Goal: Complete application form

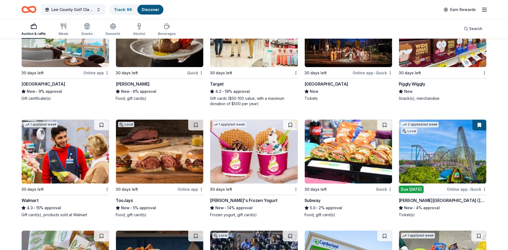
scroll to position [3560, 0]
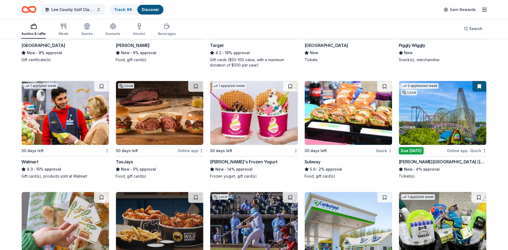
click at [148, 136] on img at bounding box center [159, 113] width 87 height 64
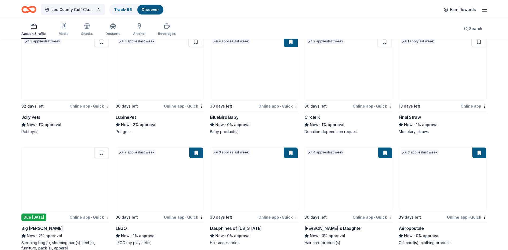
scroll to position [5168, 0]
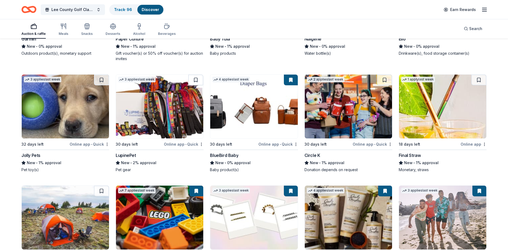
click at [50, 110] on img at bounding box center [65, 107] width 87 height 64
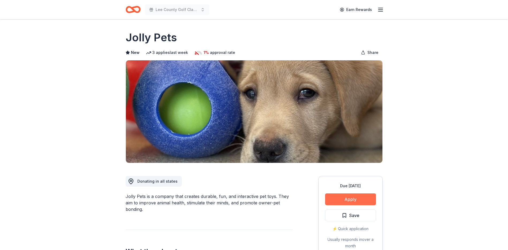
click at [347, 200] on button "Apply" at bounding box center [350, 199] width 51 height 12
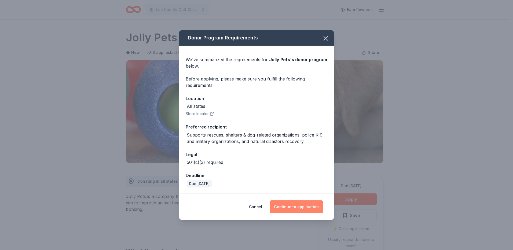
click at [301, 204] on button "Continue to application" at bounding box center [295, 206] width 53 height 13
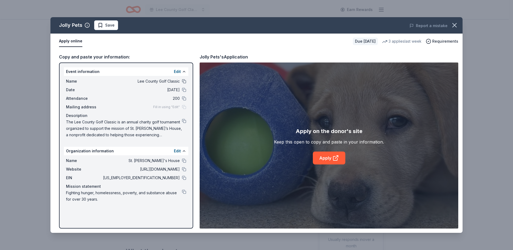
click at [184, 80] on button at bounding box center [184, 81] width 4 height 4
click at [184, 88] on button at bounding box center [184, 90] width 4 height 4
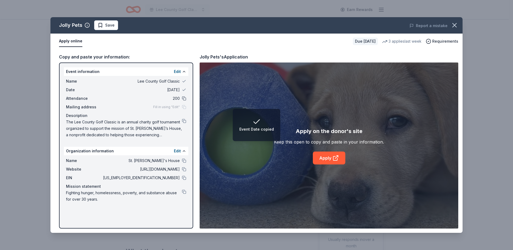
click at [183, 99] on button at bounding box center [184, 98] width 4 height 4
click at [185, 121] on button at bounding box center [184, 121] width 4 height 4
click at [186, 160] on button at bounding box center [184, 160] width 4 height 4
click at [183, 169] on button at bounding box center [184, 169] width 4 height 4
click at [183, 177] on button at bounding box center [184, 178] width 4 height 4
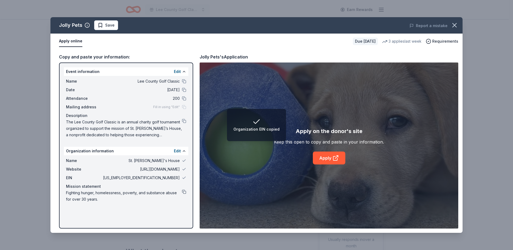
click at [184, 191] on button at bounding box center [184, 192] width 4 height 4
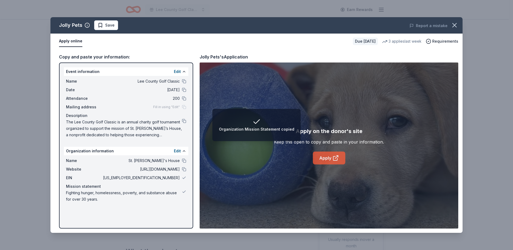
click at [329, 157] on link "Apply" at bounding box center [329, 157] width 32 height 13
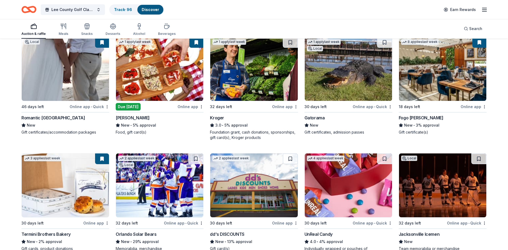
scroll to position [2171, 0]
